Goal: Information Seeking & Learning: Learn about a topic

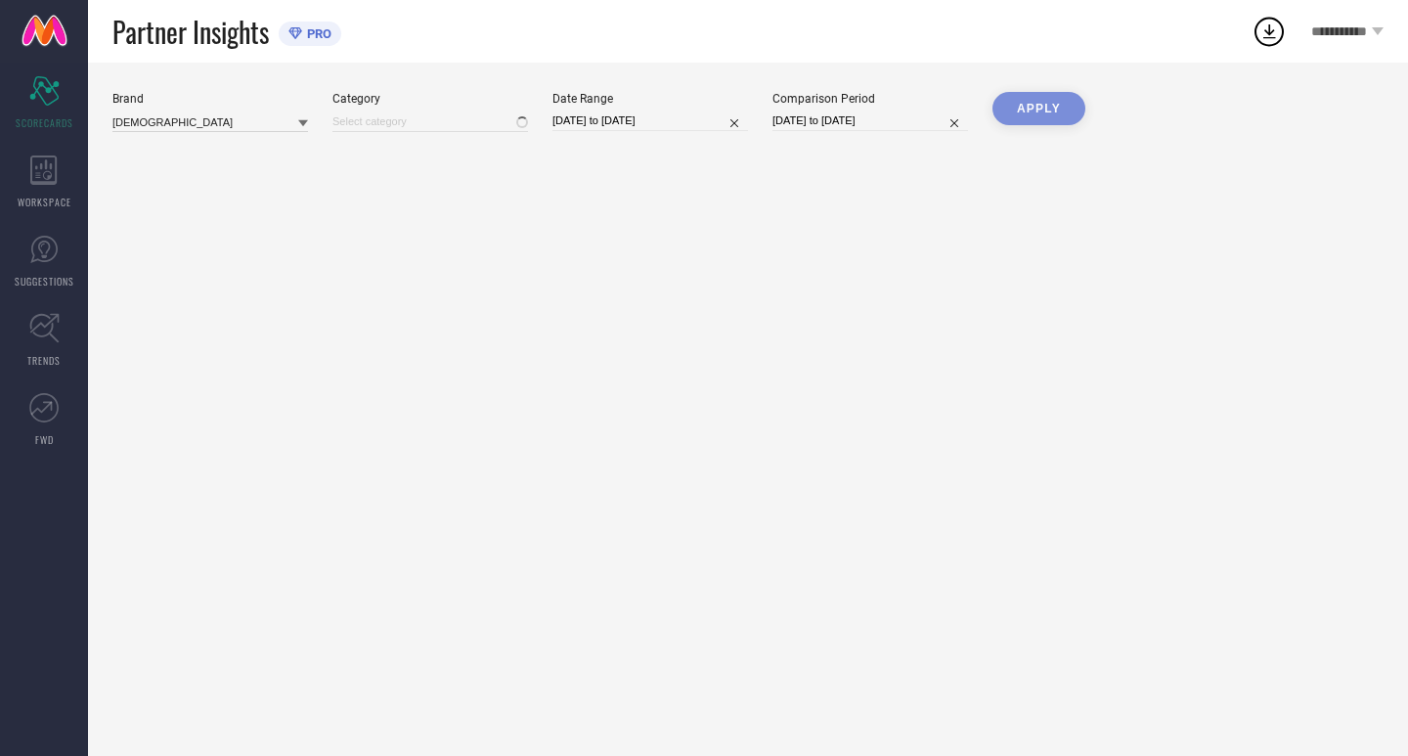
type input "All"
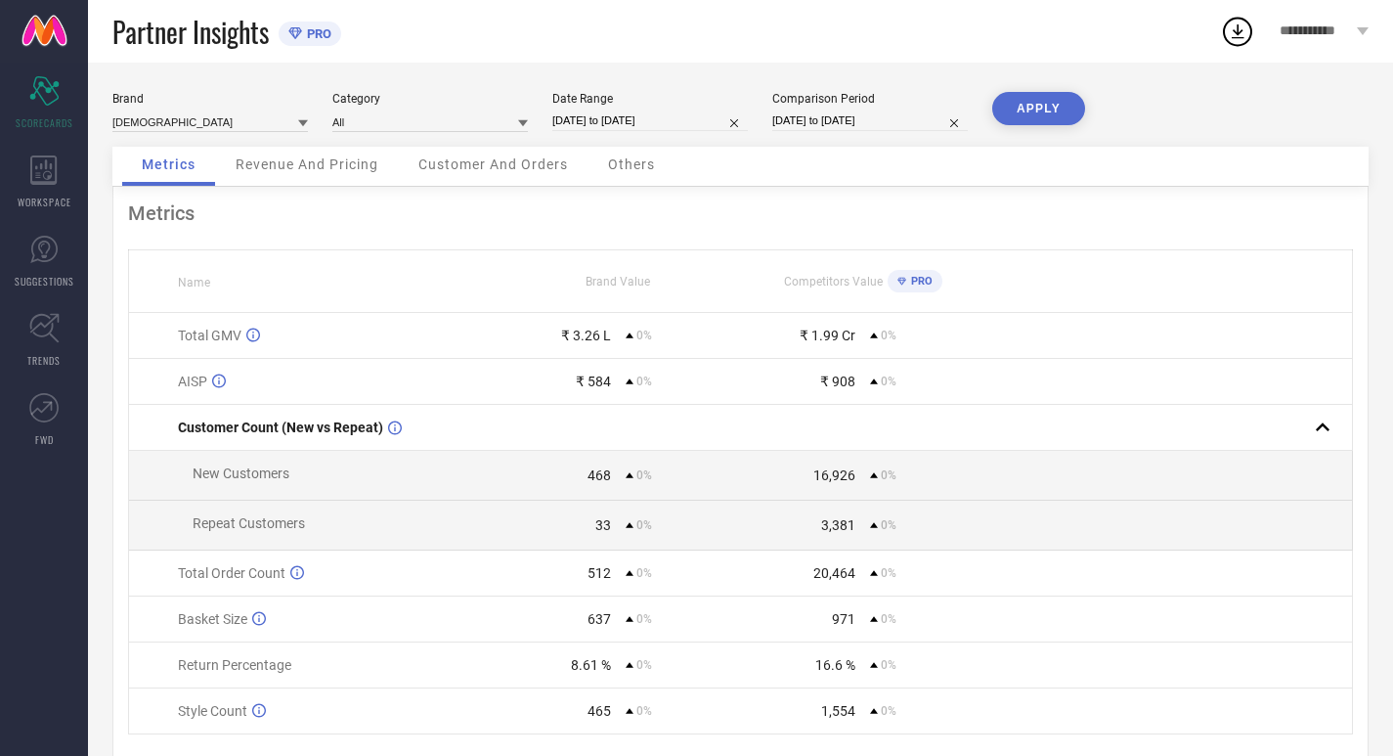
click at [628, 121] on input "[DATE] to [DATE]" at bounding box center [650, 120] width 196 height 21
select select "7"
select select "2025"
select select "8"
select select "2025"
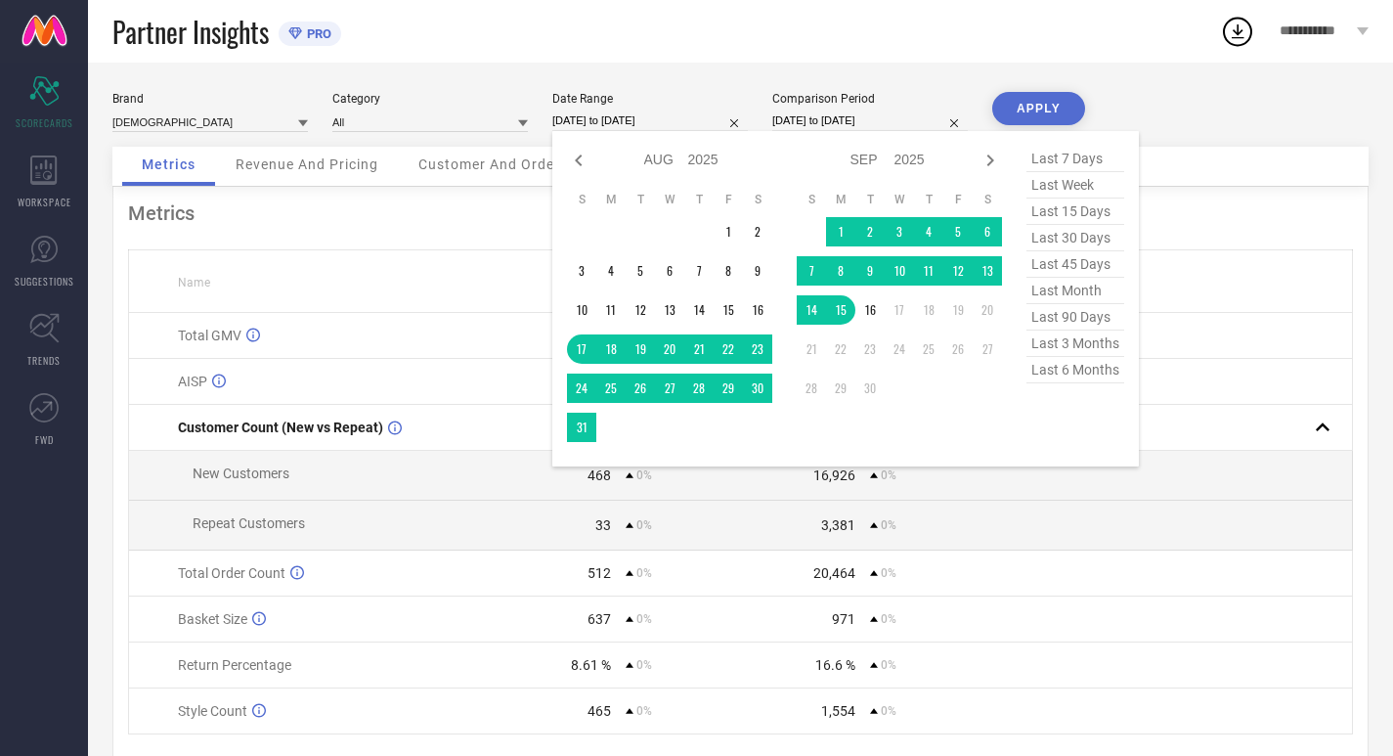
click at [1085, 238] on span "last 30 days" at bounding box center [1075, 238] width 98 height 26
type input "[DATE] to [DATE]"
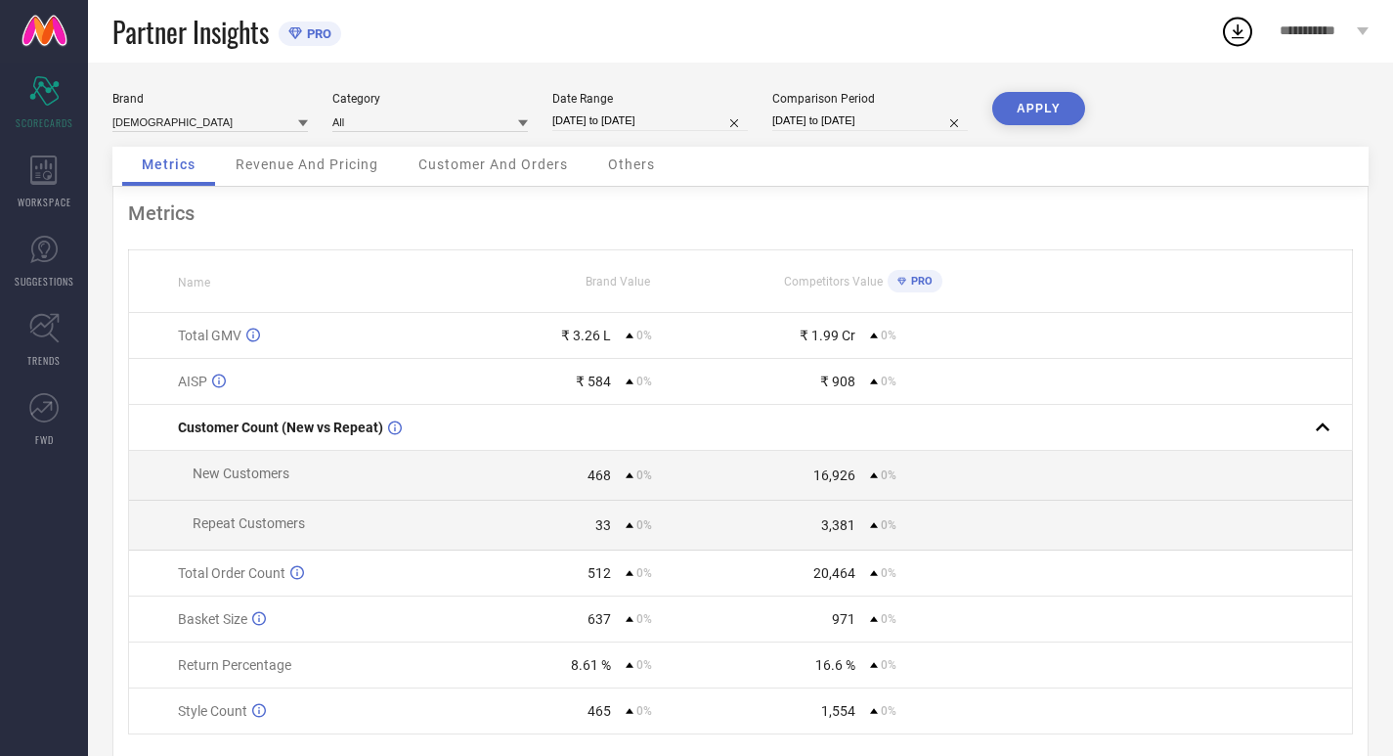
select select "7"
select select "2025"
select select "8"
select select "2025"
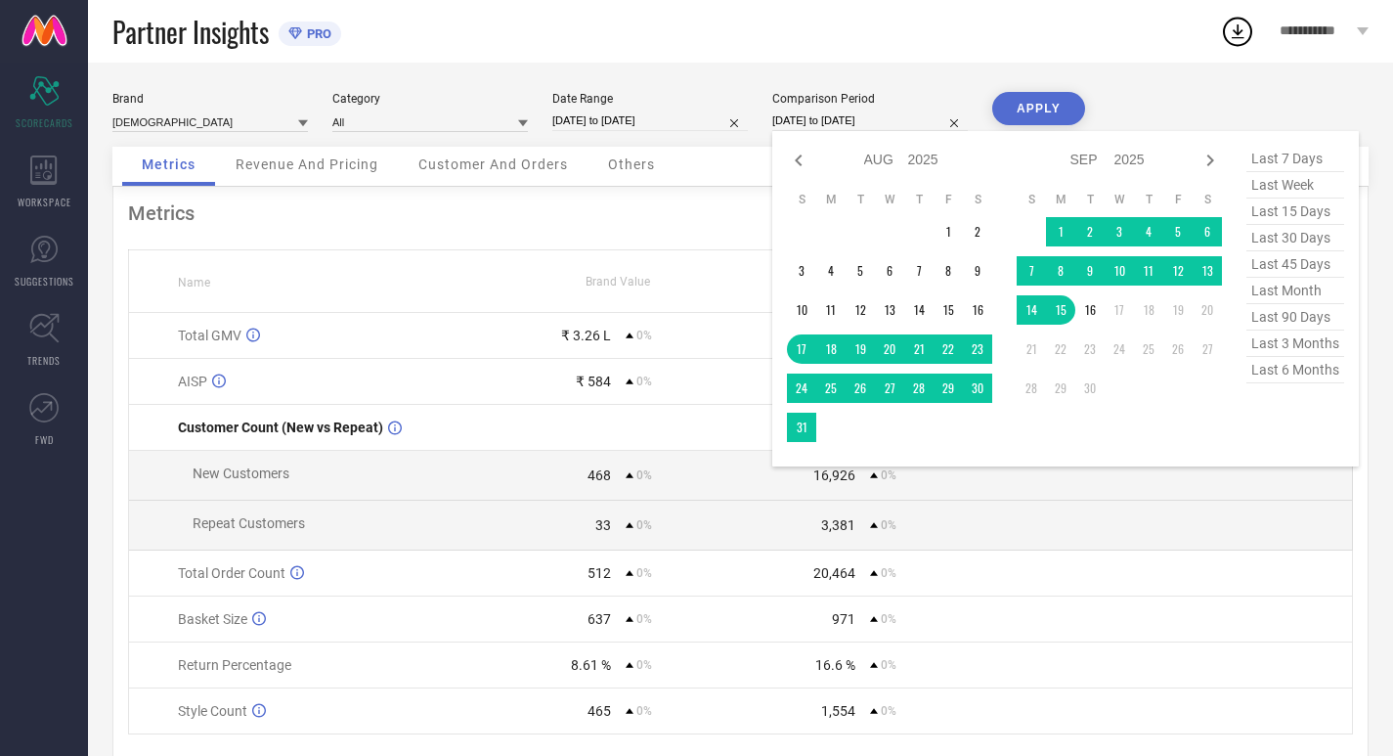
click at [843, 127] on input "[DATE] to [DATE]" at bounding box center [870, 120] width 196 height 21
click at [1281, 240] on span "last 30 days" at bounding box center [1295, 238] width 98 height 26
type input "[DATE] to [DATE]"
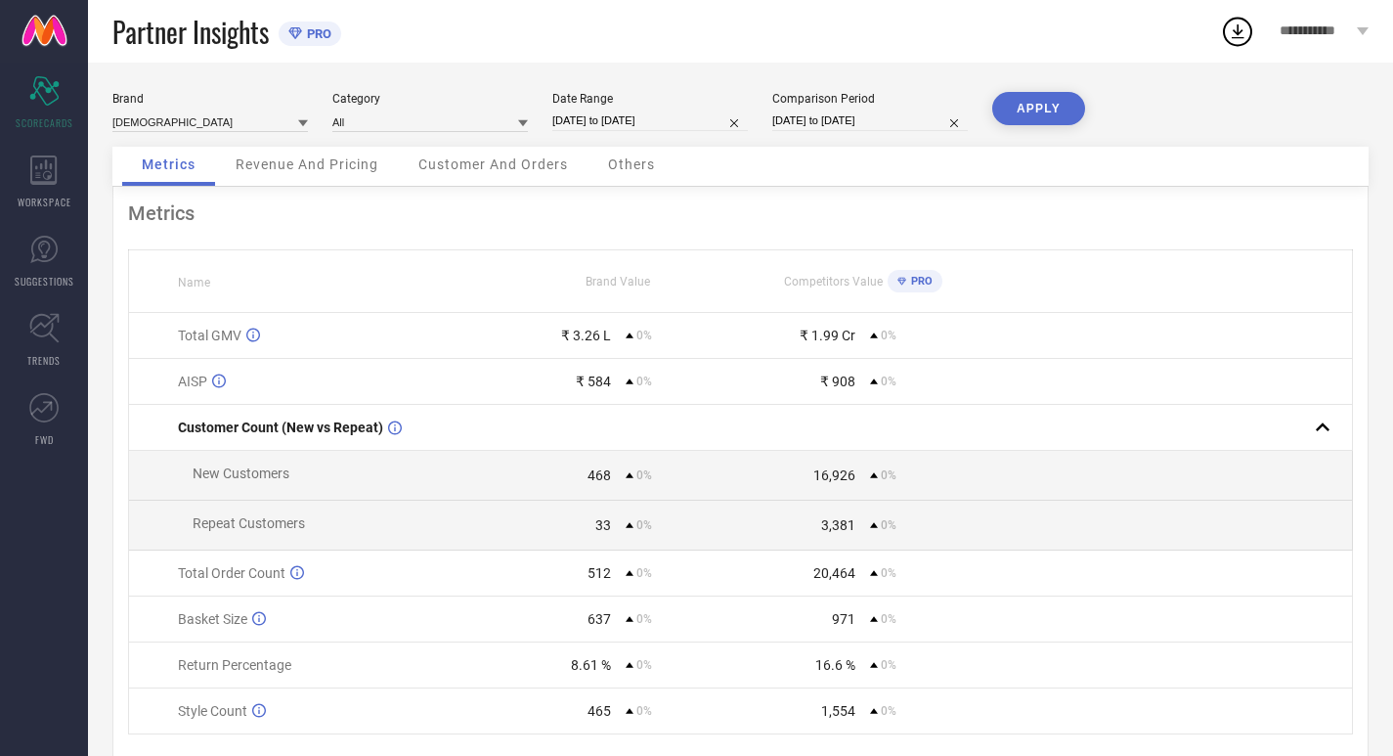
click at [1019, 105] on button "APPLY" at bounding box center [1038, 108] width 93 height 33
click at [274, 166] on span "Revenue And Pricing" at bounding box center [307, 164] width 143 height 16
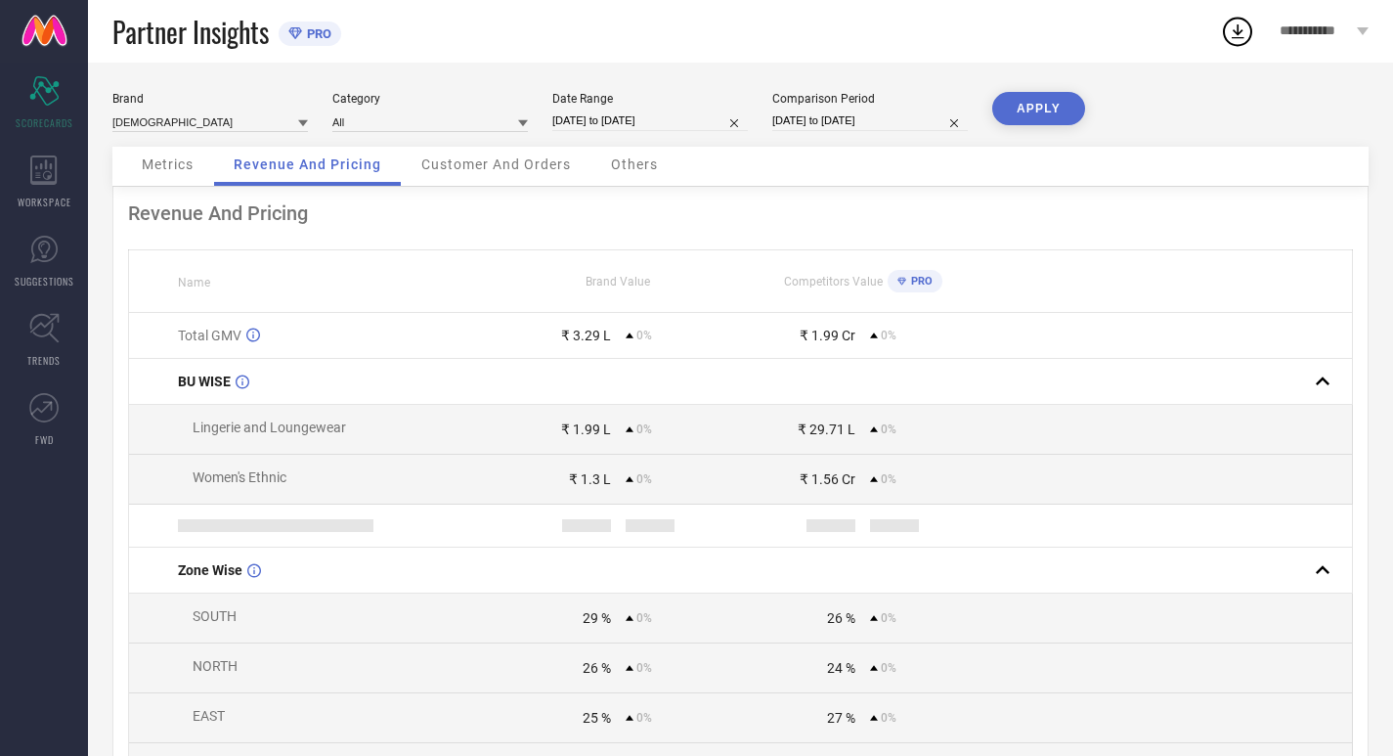
click at [438, 156] on span "Customer And Orders" at bounding box center [496, 164] width 150 height 16
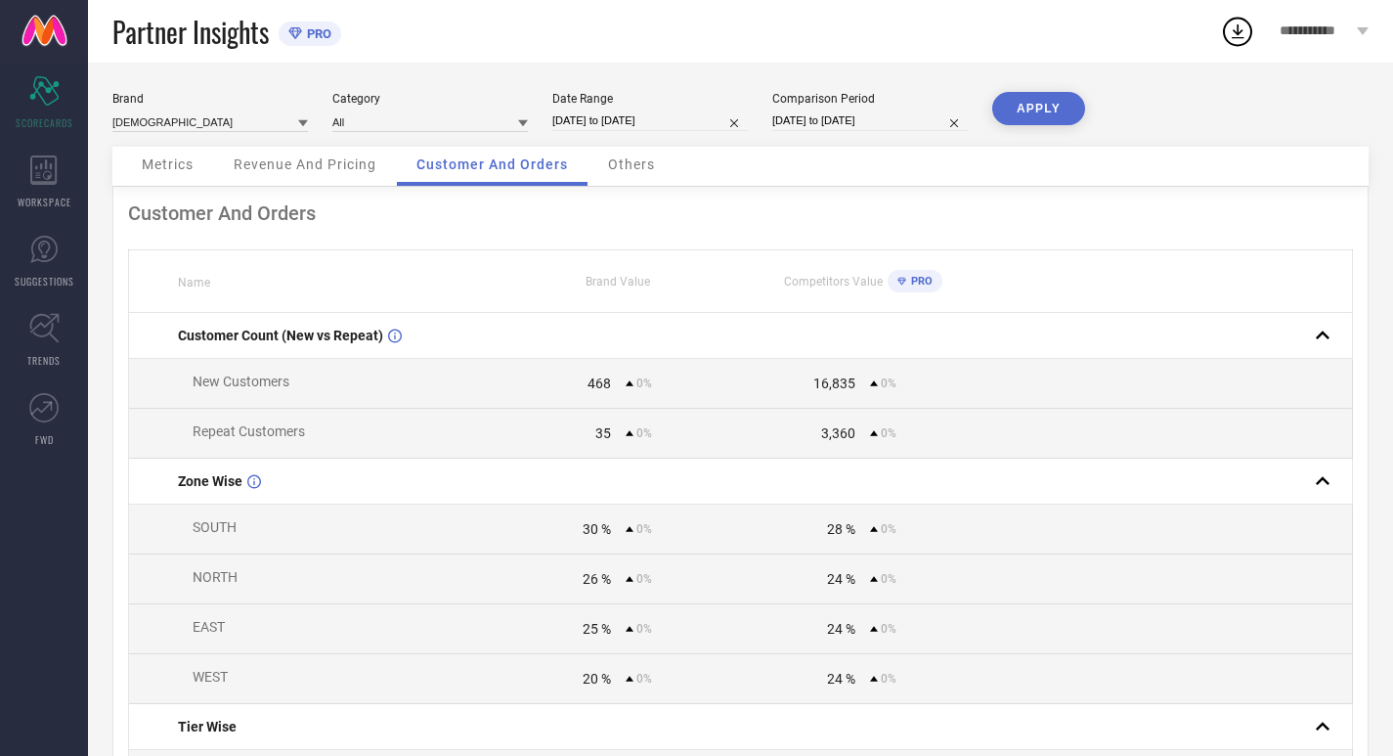
click at [621, 165] on span "Others" at bounding box center [631, 164] width 47 height 16
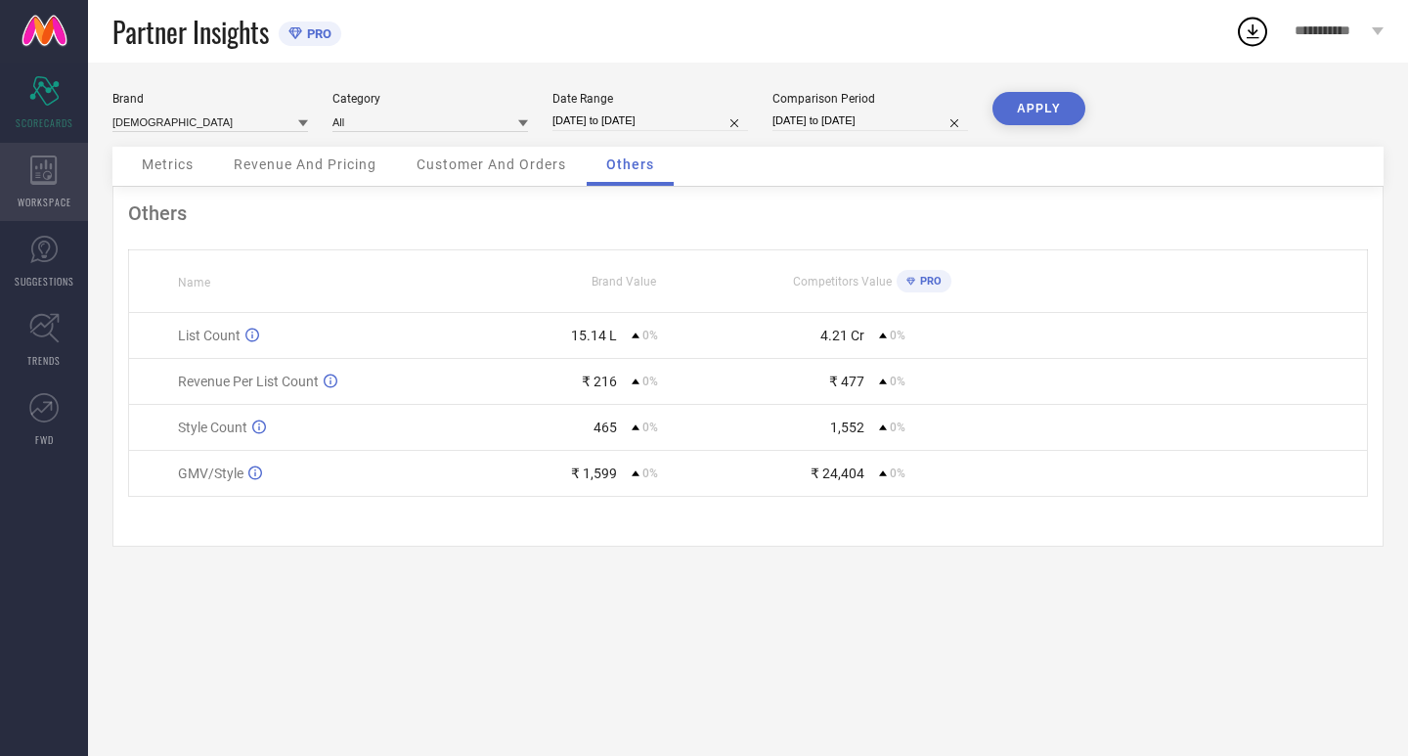
click at [22, 195] on span "WORKSPACE" at bounding box center [45, 202] width 54 height 15
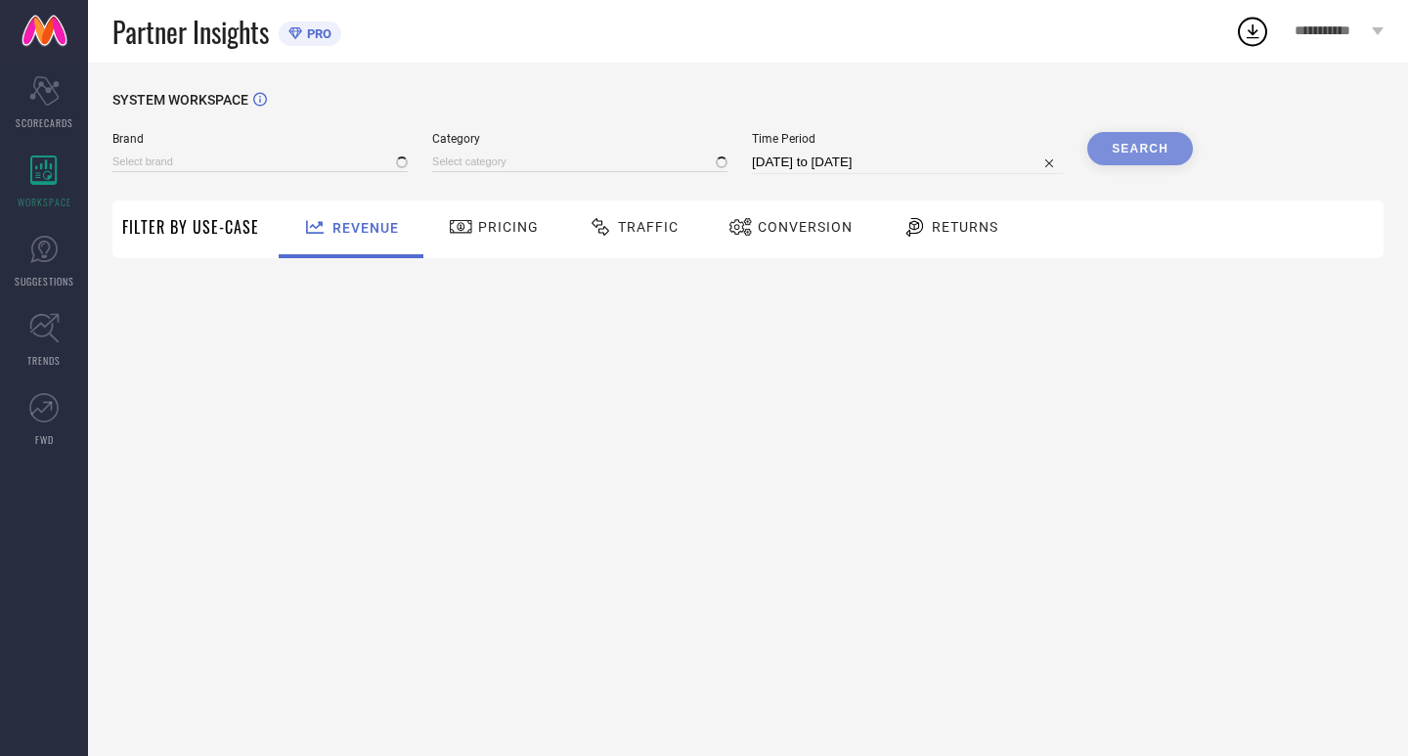
type input "[DEMOGRAPHIC_DATA]"
type input "All"
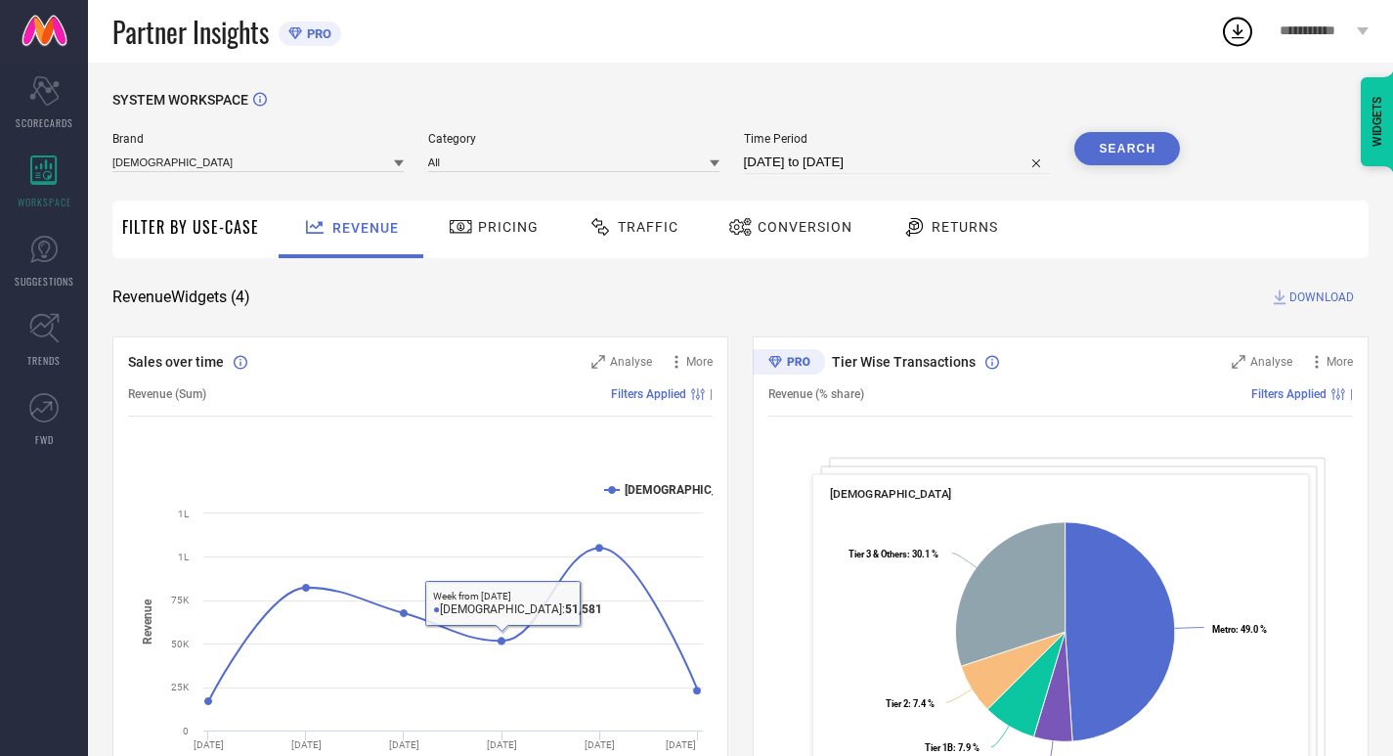
click at [477, 296] on div "Revenue Widgets ( 4 ) DOWNLOAD" at bounding box center [740, 297] width 1256 height 20
click at [473, 234] on div at bounding box center [463, 226] width 29 height 23
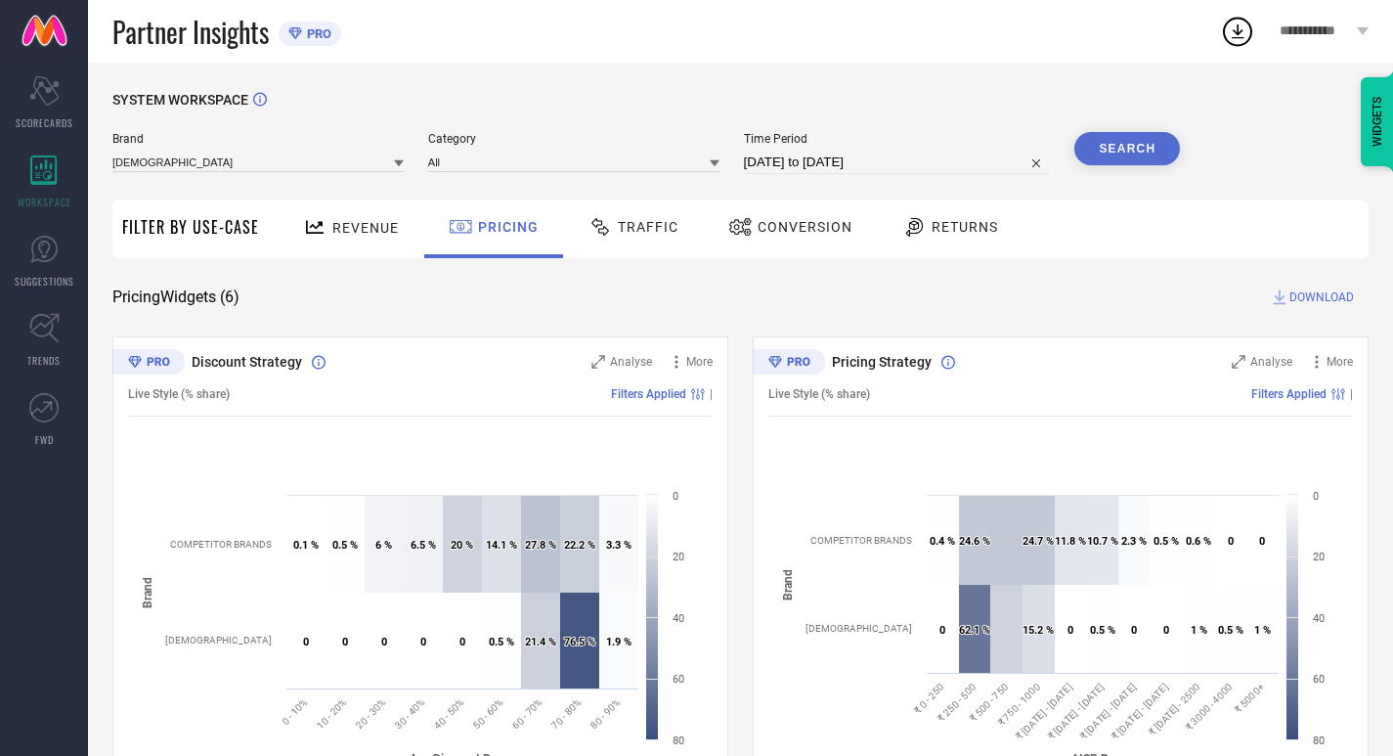
click at [625, 240] on div "Traffic" at bounding box center [634, 226] width 100 height 33
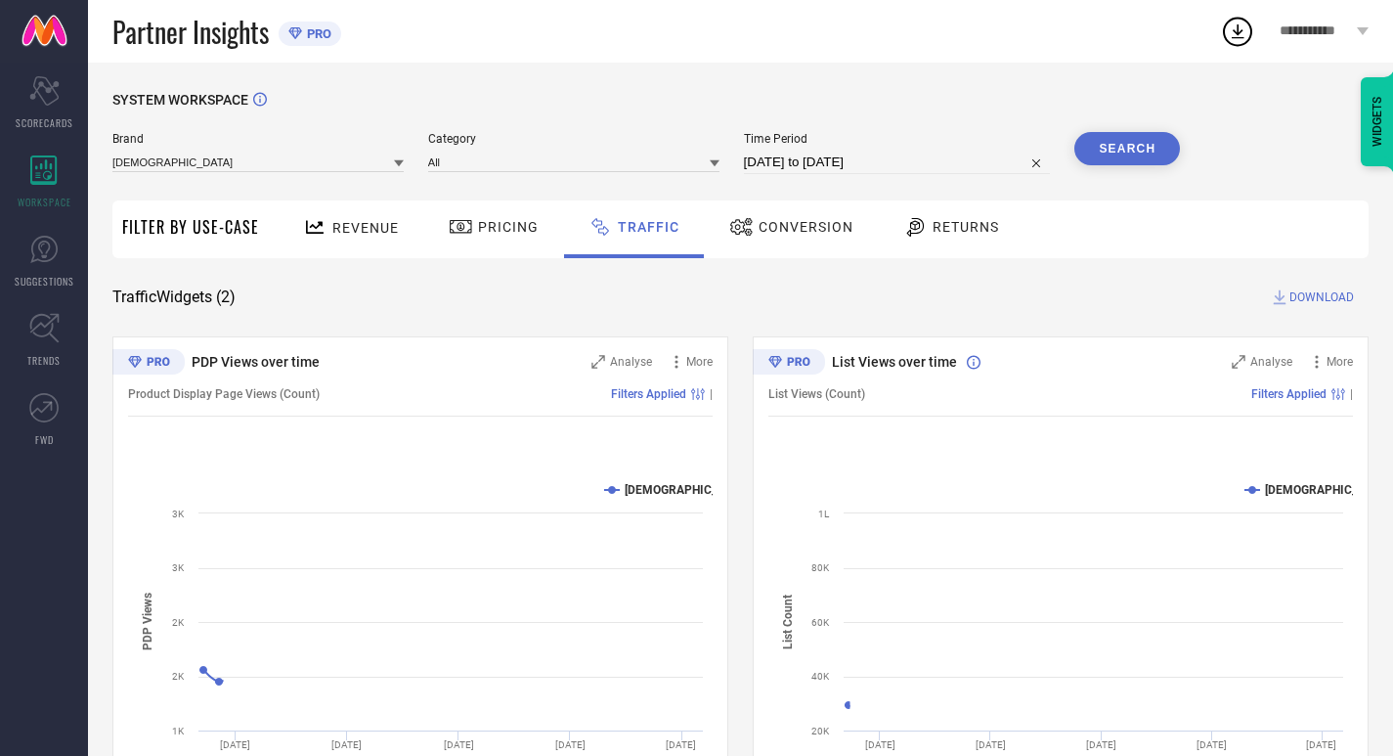
scroll to position [100, 0]
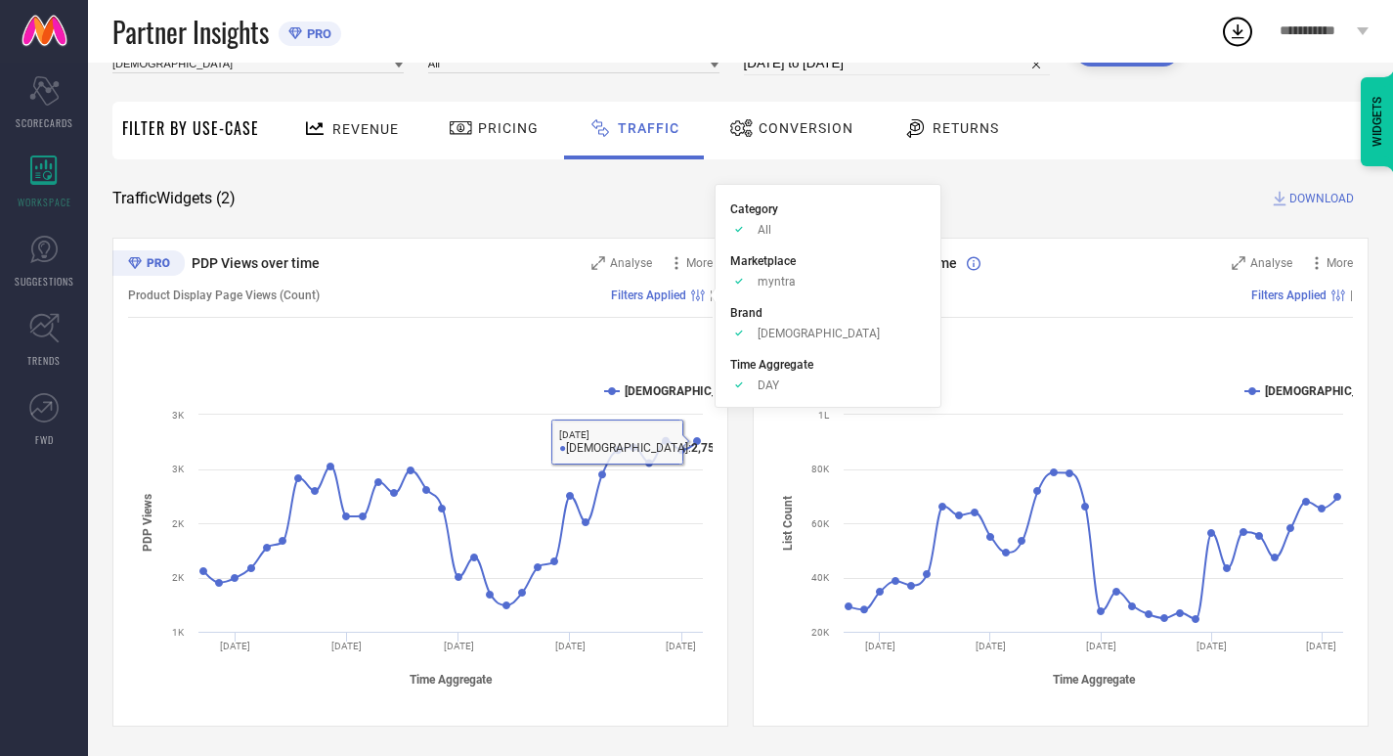
click at [745, 137] on icon at bounding box center [741, 127] width 24 height 23
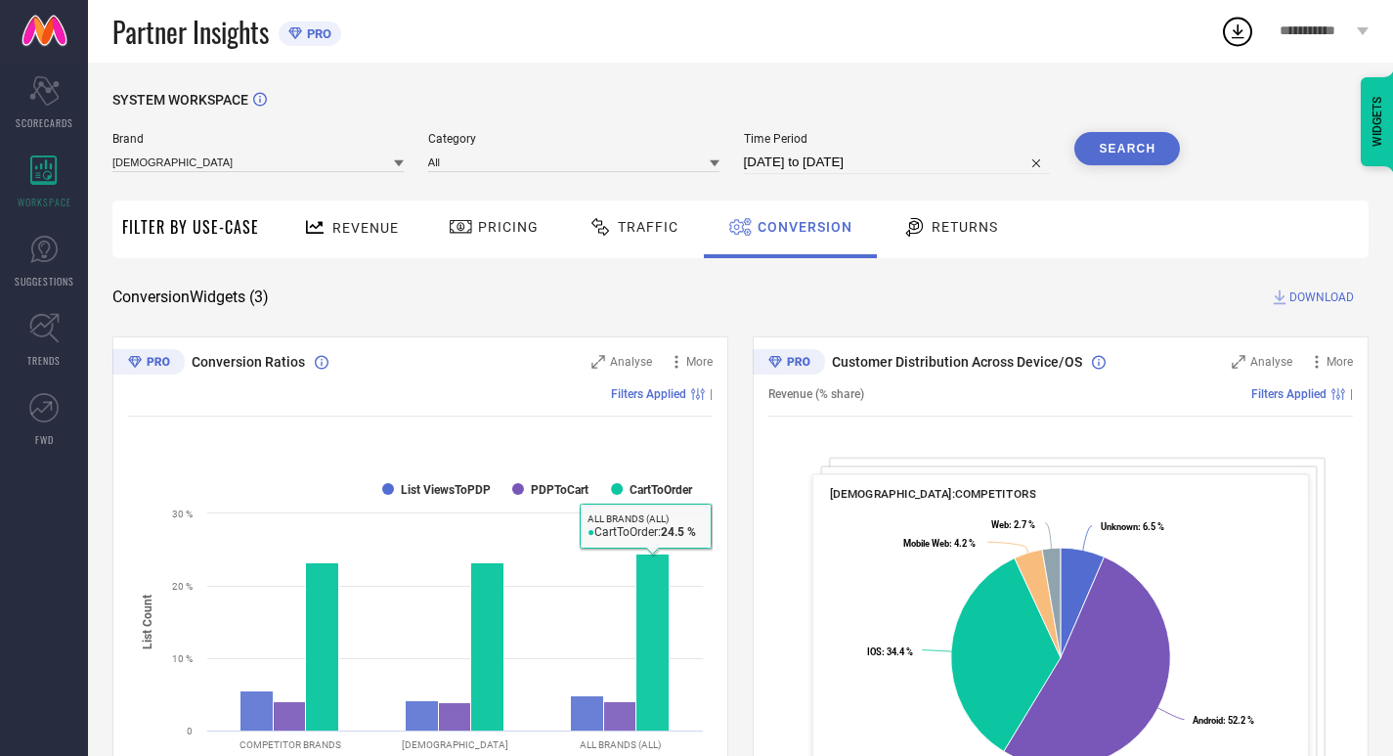
click at [918, 226] on icon at bounding box center [914, 226] width 24 height 23
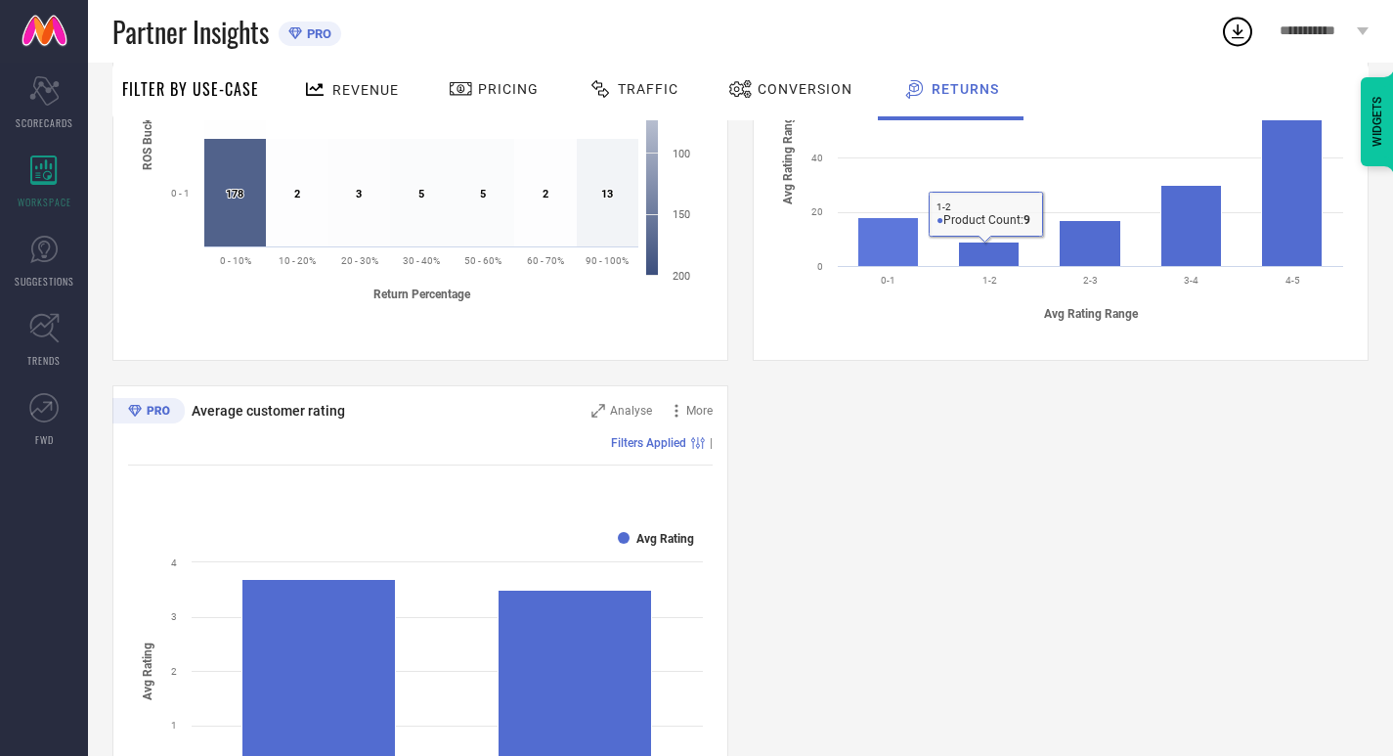
scroll to position [1072, 0]
